Goal: Transaction & Acquisition: Purchase product/service

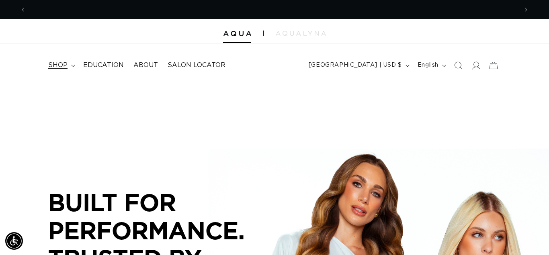
click at [66, 64] on span "shop" at bounding box center [57, 65] width 19 height 8
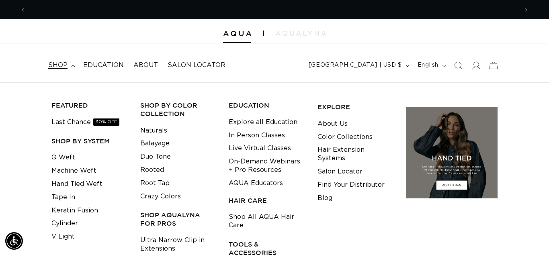
scroll to position [0, 983]
click at [71, 159] on link "Q Weft" at bounding box center [63, 157] width 24 height 13
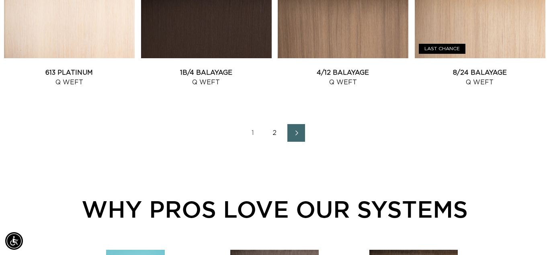
scroll to position [0, 983]
click at [301, 138] on link "Next page" at bounding box center [296, 133] width 18 height 18
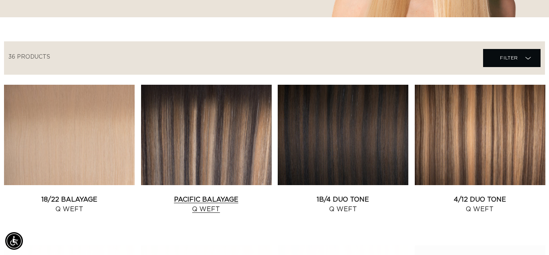
scroll to position [0, 983]
click at [206, 195] on link "Pacific Balayage Q Weft" at bounding box center [206, 204] width 131 height 19
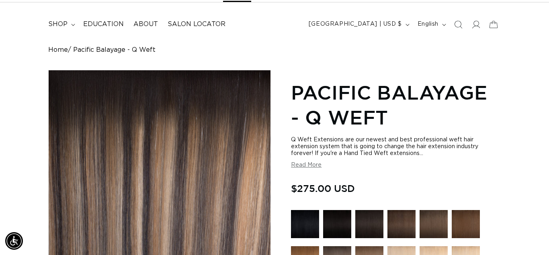
scroll to position [0, 492]
